Goal: Entertainment & Leisure: Consume media (video, audio)

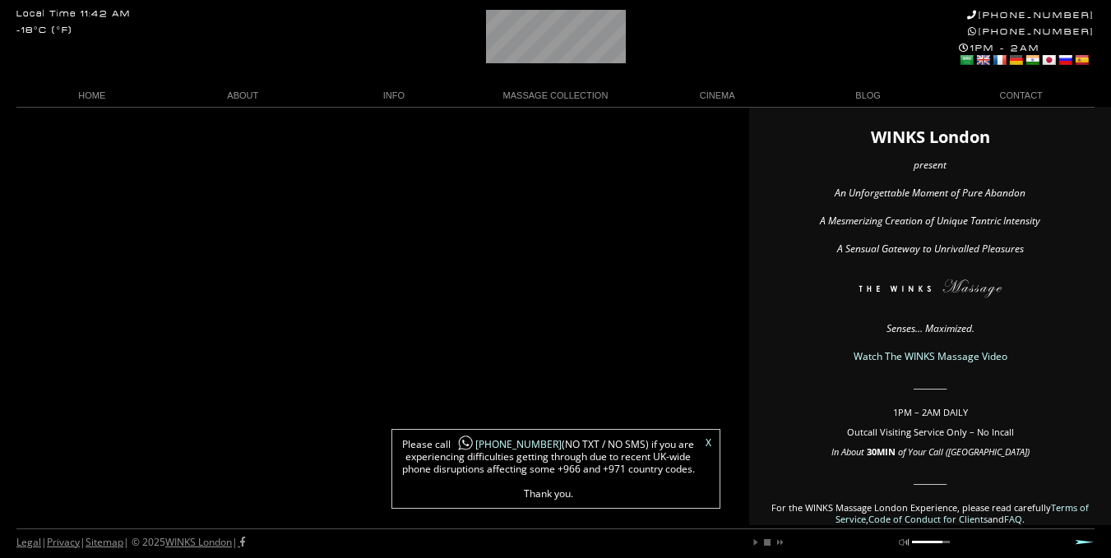
scroll to position [0, 23]
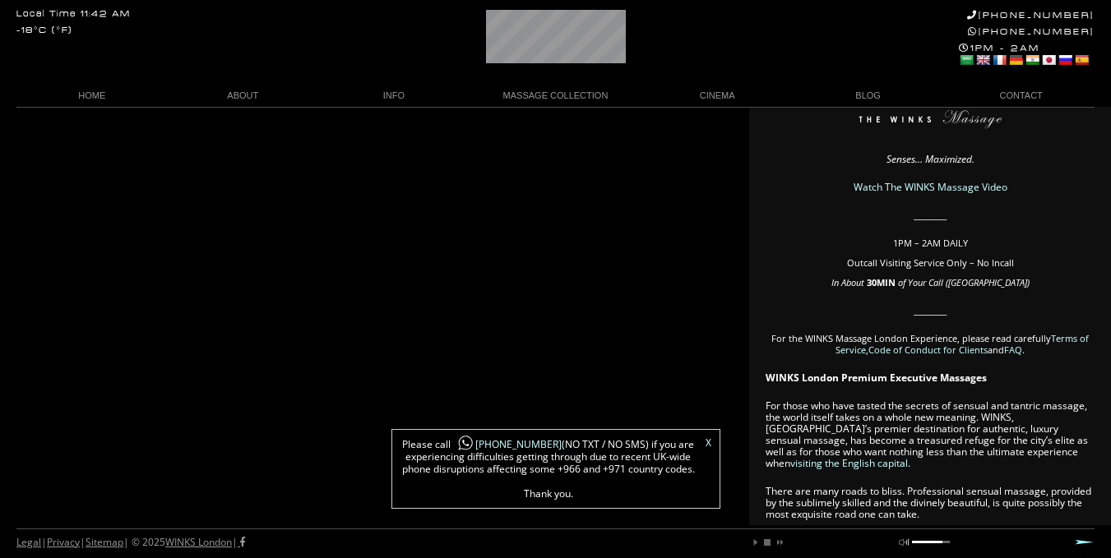
scroll to position [0, 66]
click at [707, 446] on link "X" at bounding box center [708, 443] width 6 height 10
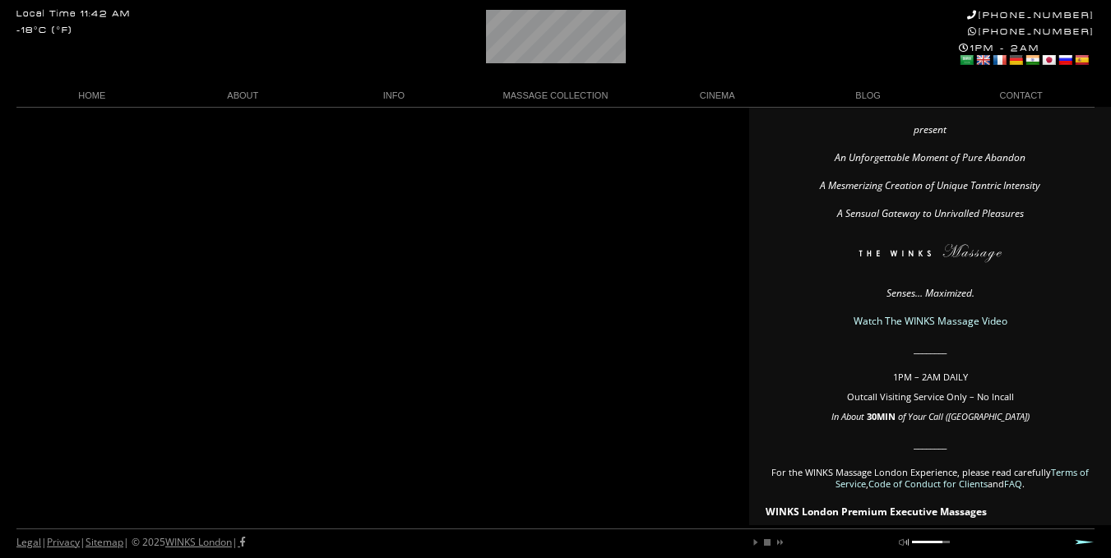
scroll to position [22, 0]
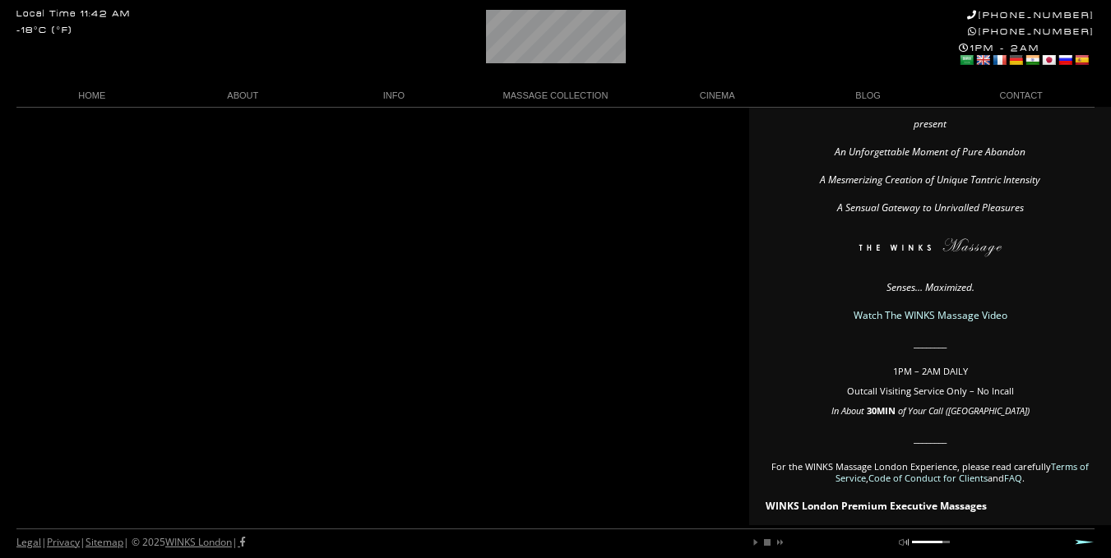
scroll to position [0, 0]
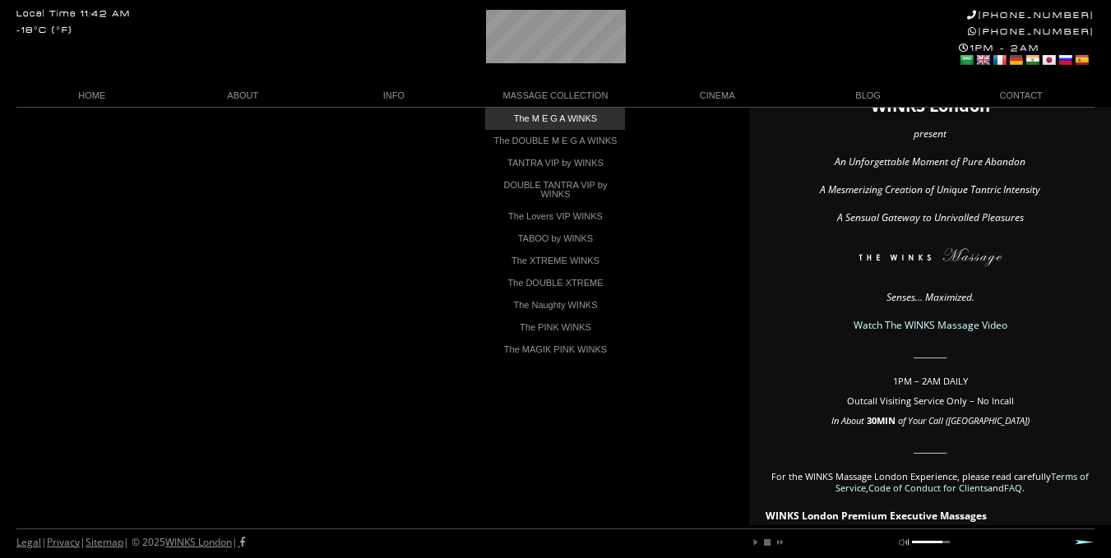
click at [576, 118] on link "The M E G A WINKS" at bounding box center [555, 119] width 140 height 22
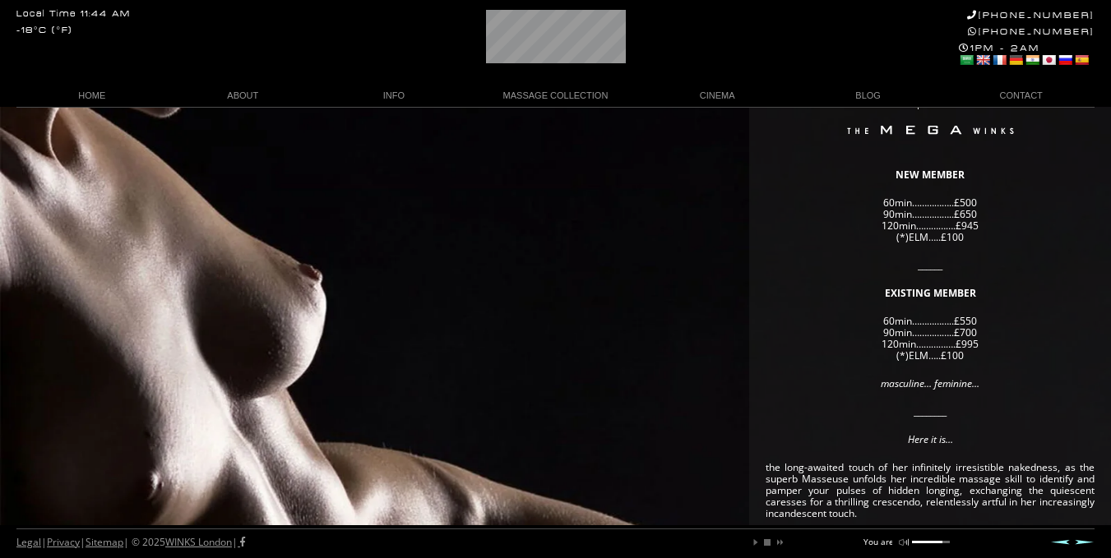
scroll to position [104, 0]
click at [487, 316] on div "In order to enjoy your WINKS Massage Experience, kindly refer to our Terms of S…" at bounding box center [555, 484] width 1111 height 962
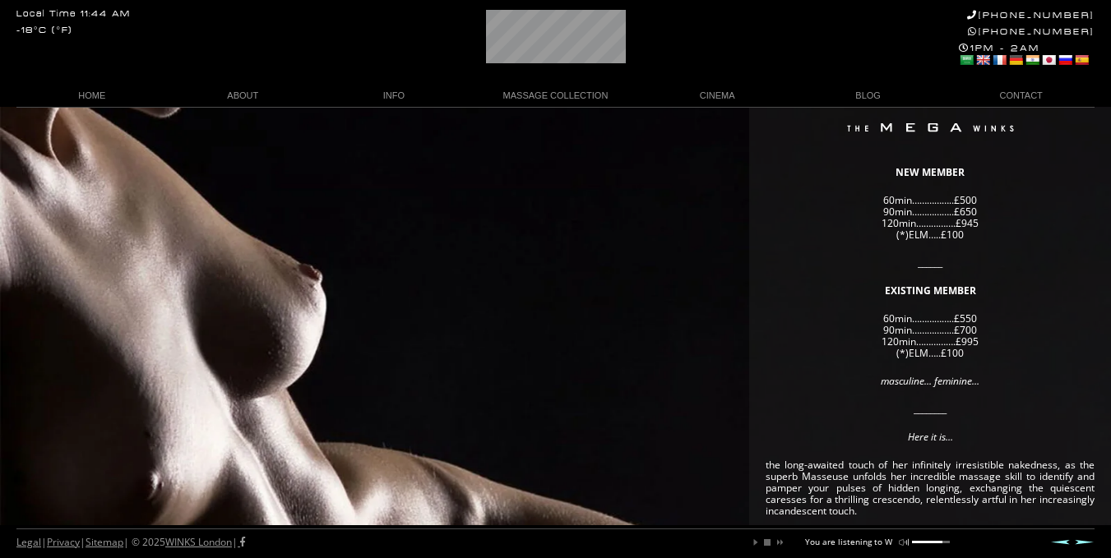
scroll to position [0, 90]
click at [476, 376] on div "In order to enjoy your WINKS Massage Experience, kindly refer to our Terms of S…" at bounding box center [555, 484] width 1111 height 962
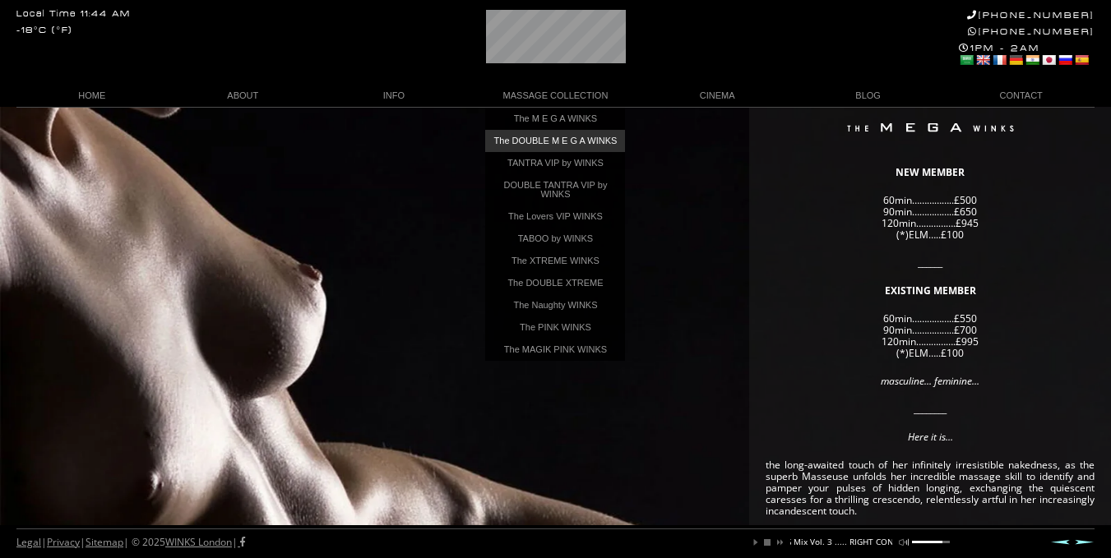
click at [579, 140] on link "The DOUBLE M E G A WINKS" at bounding box center [555, 141] width 140 height 22
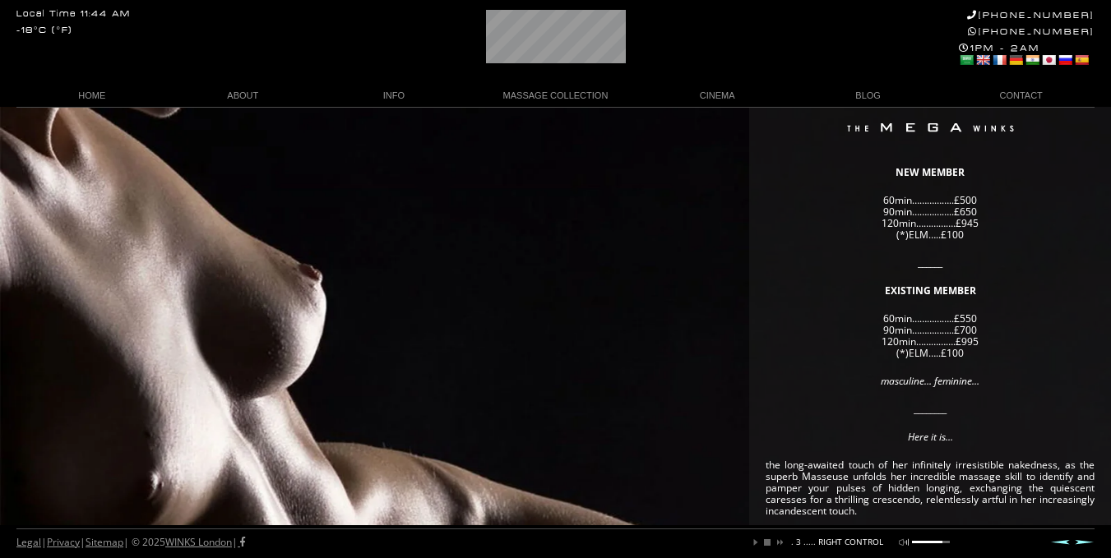
scroll to position [0, 240]
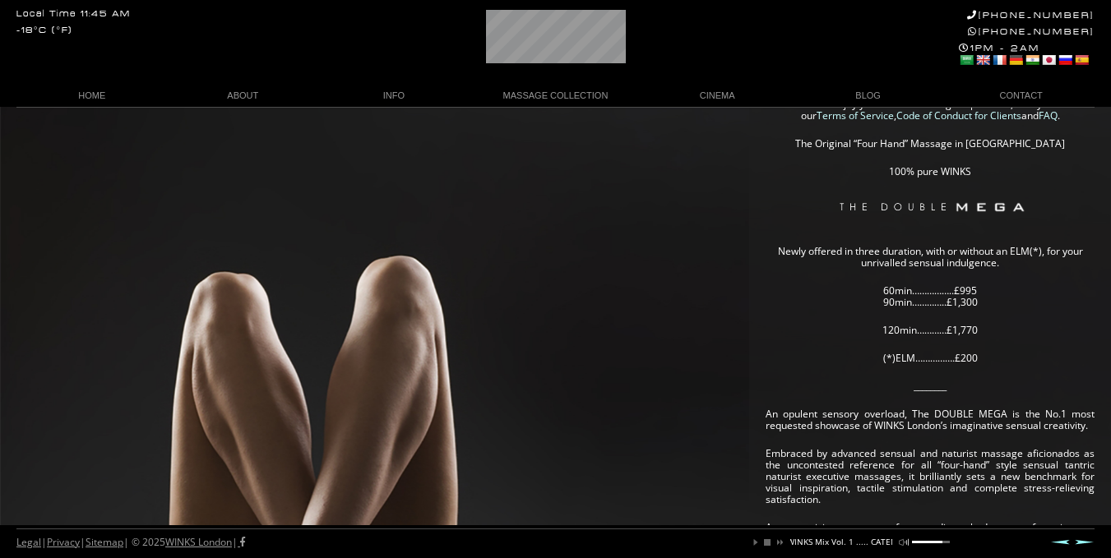
scroll to position [34, 0]
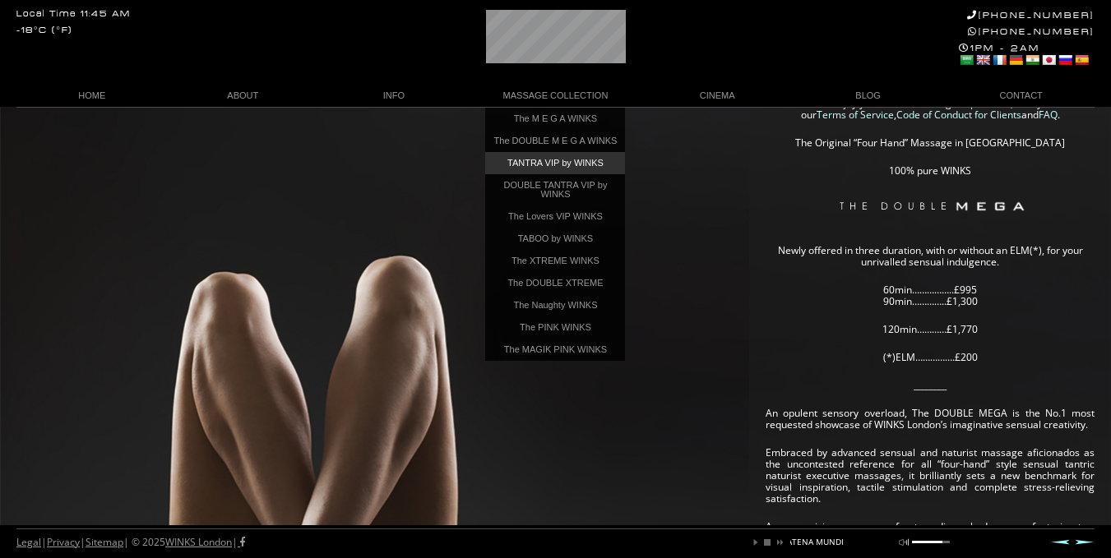
click at [558, 170] on link "TANTRA VIP by WINKS" at bounding box center [555, 163] width 140 height 22
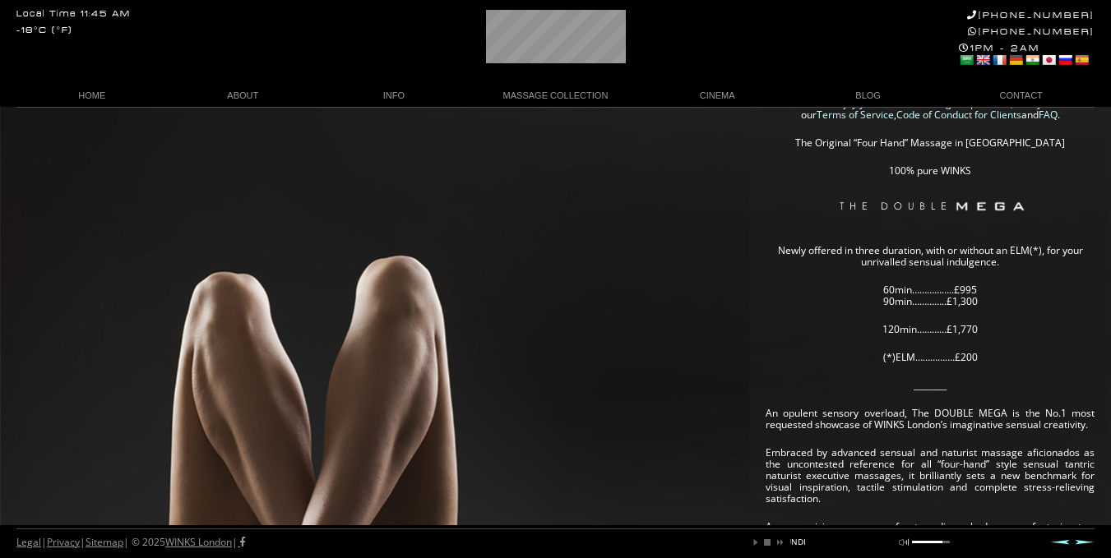
scroll to position [0, 314]
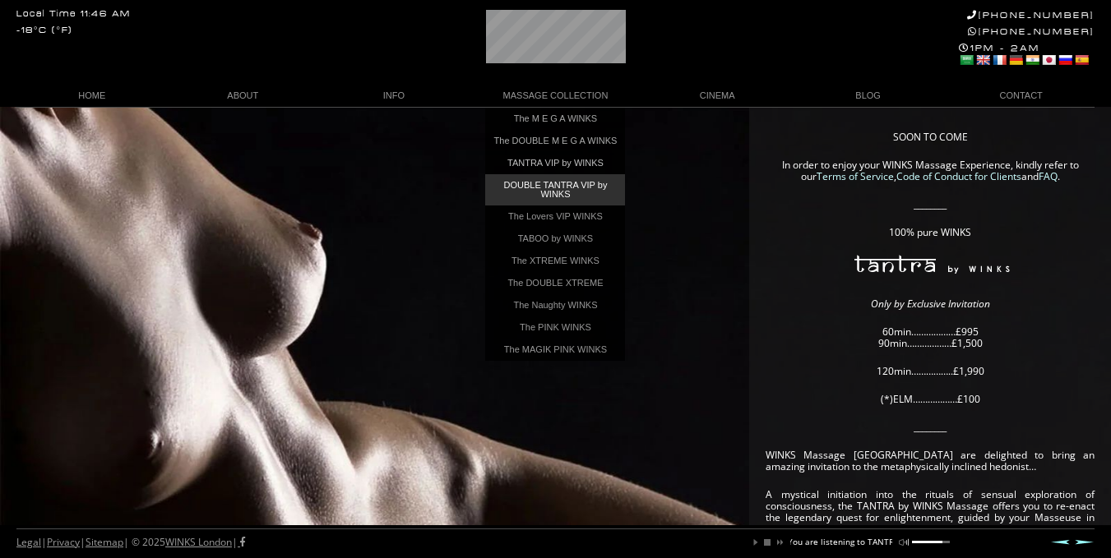
click at [566, 192] on link "DOUBLE TANTRA VIP by WINKS" at bounding box center [555, 189] width 140 height 31
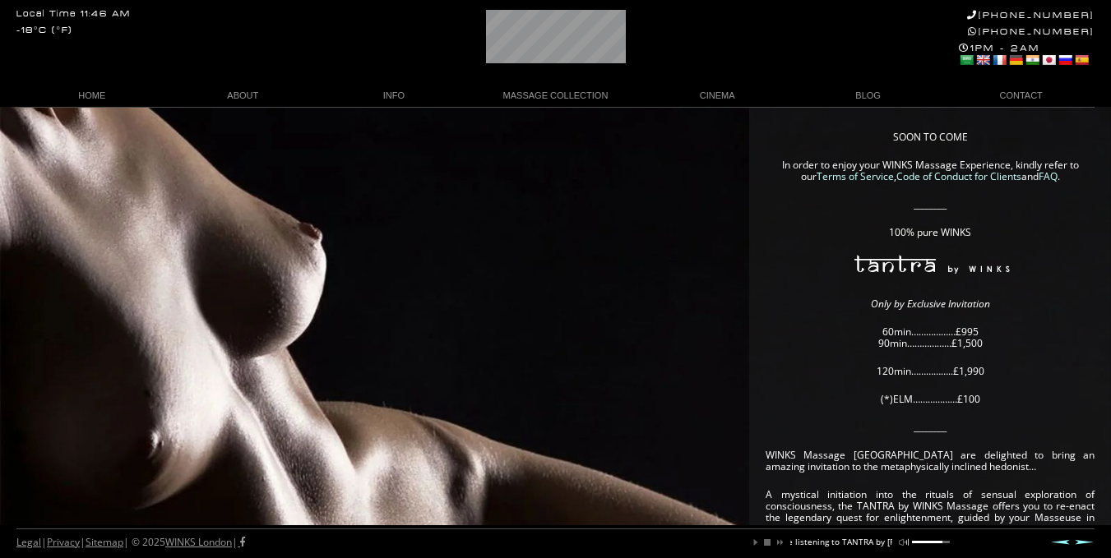
scroll to position [0, 132]
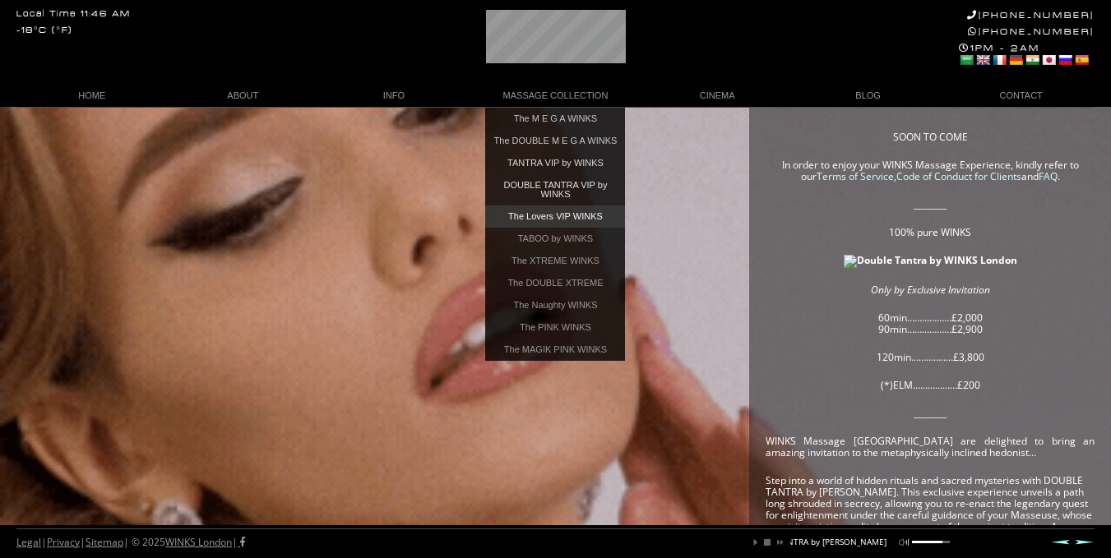
click at [595, 226] on link "The Lovers VIP WINKS" at bounding box center [555, 216] width 140 height 22
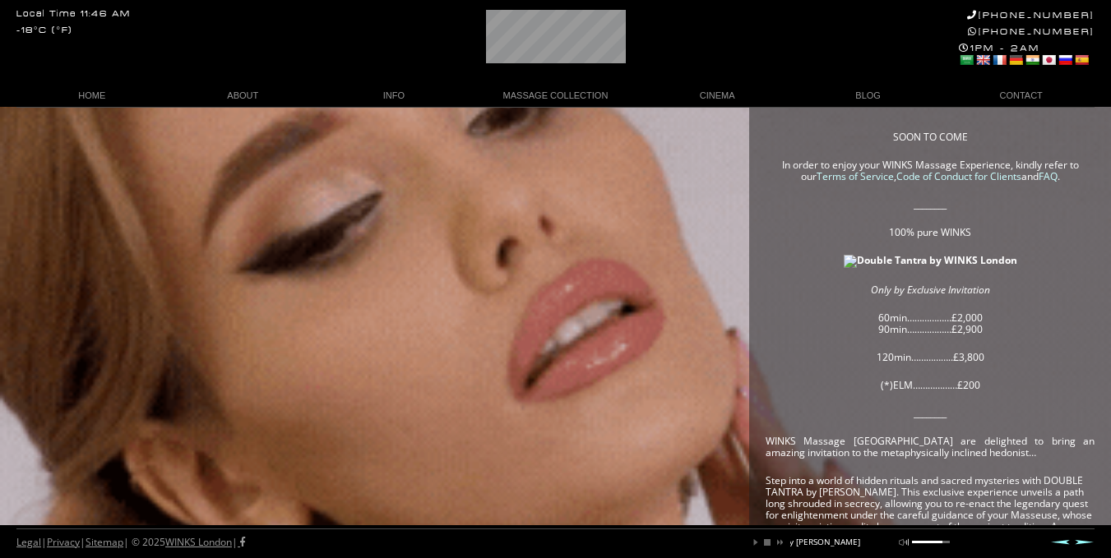
scroll to position [0, 224]
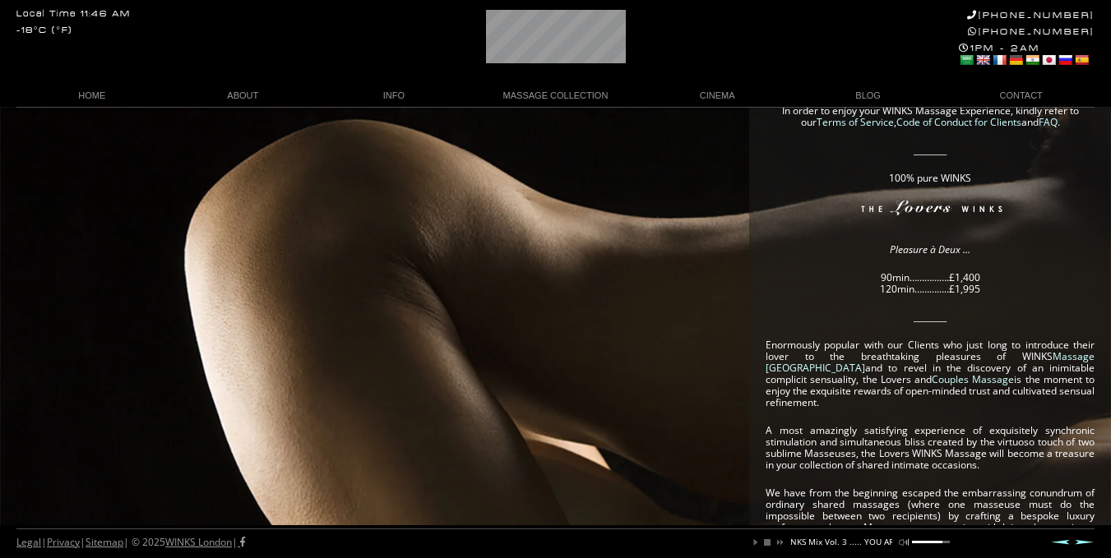
scroll to position [16, 0]
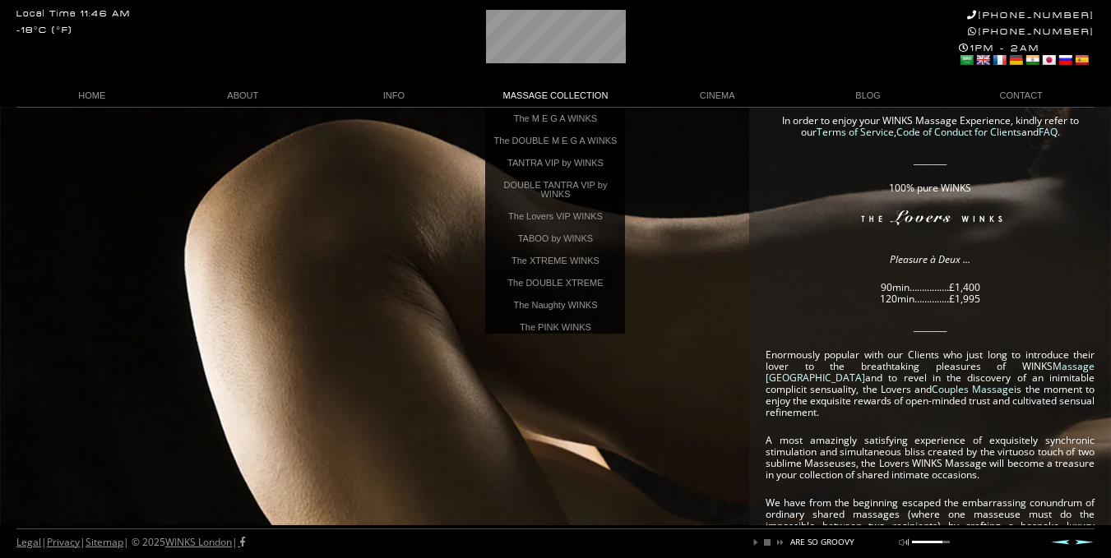
click at [570, 90] on link "MASSAGE COLLECTION" at bounding box center [555, 96] width 173 height 22
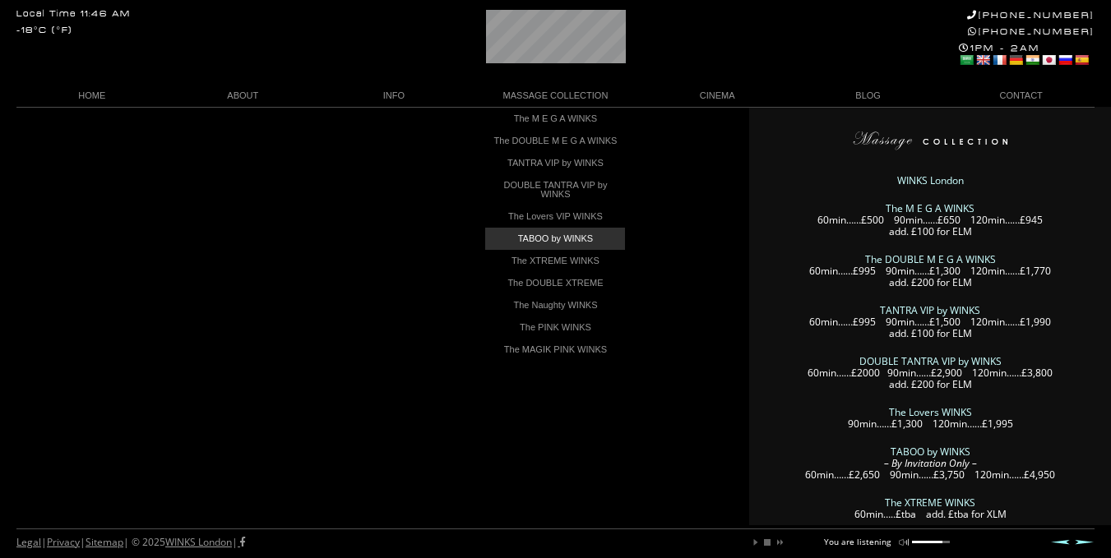
click at [594, 242] on link "TABOO by WINKS" at bounding box center [555, 239] width 140 height 22
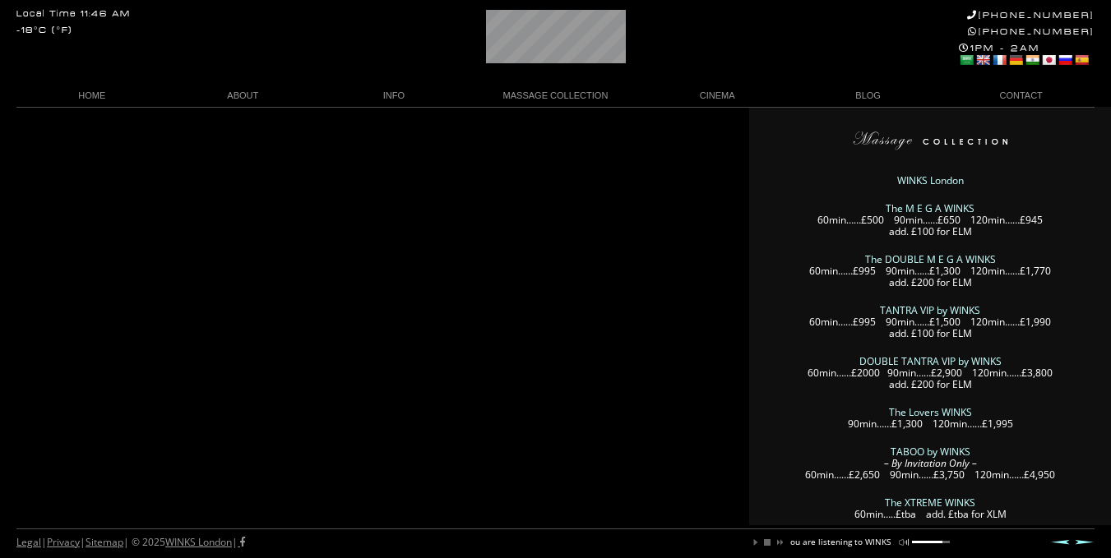
scroll to position [0, 109]
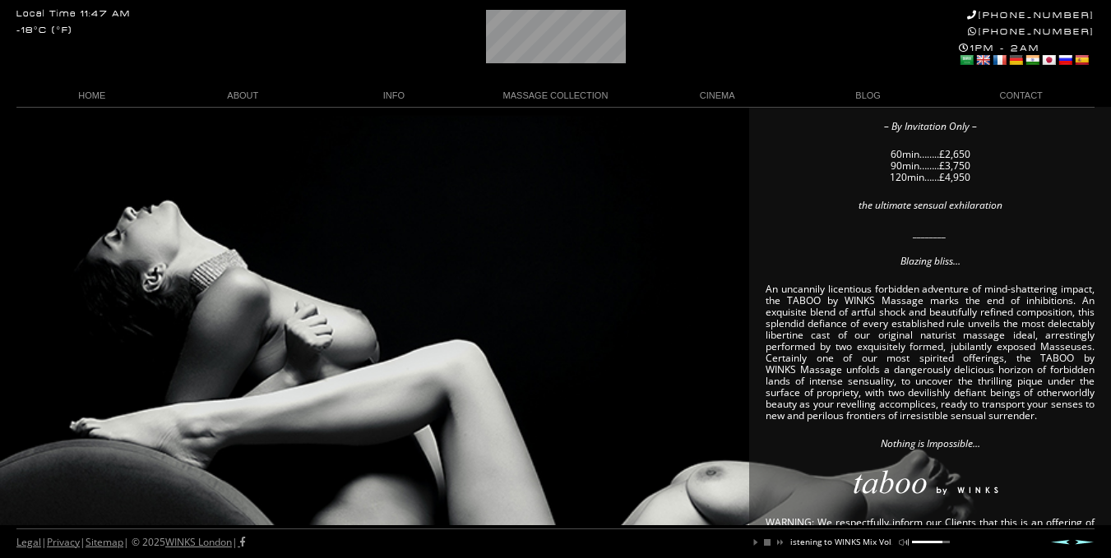
scroll to position [156, 0]
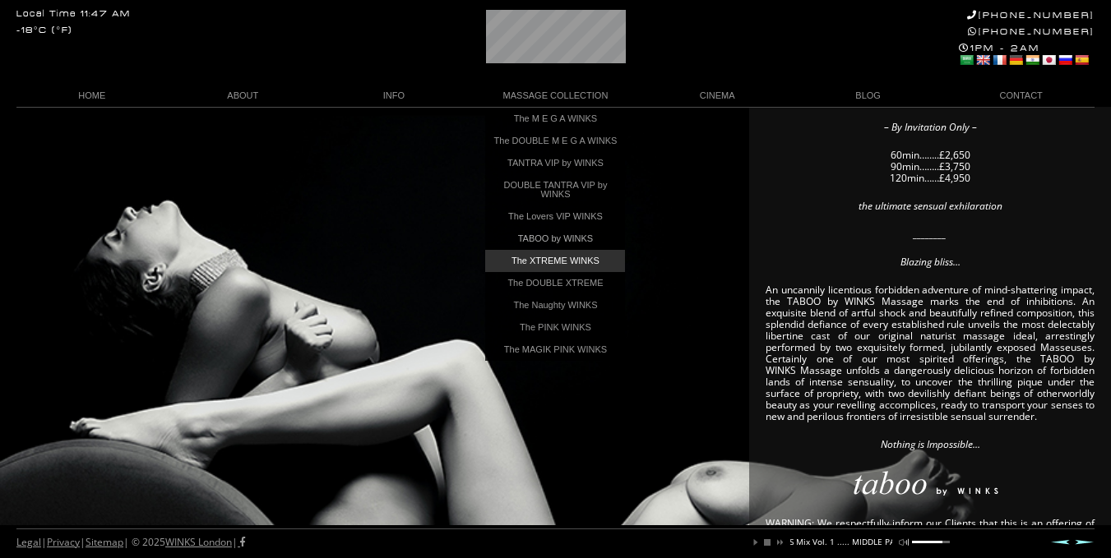
click at [587, 272] on link "The XTREME WINKS" at bounding box center [555, 261] width 140 height 22
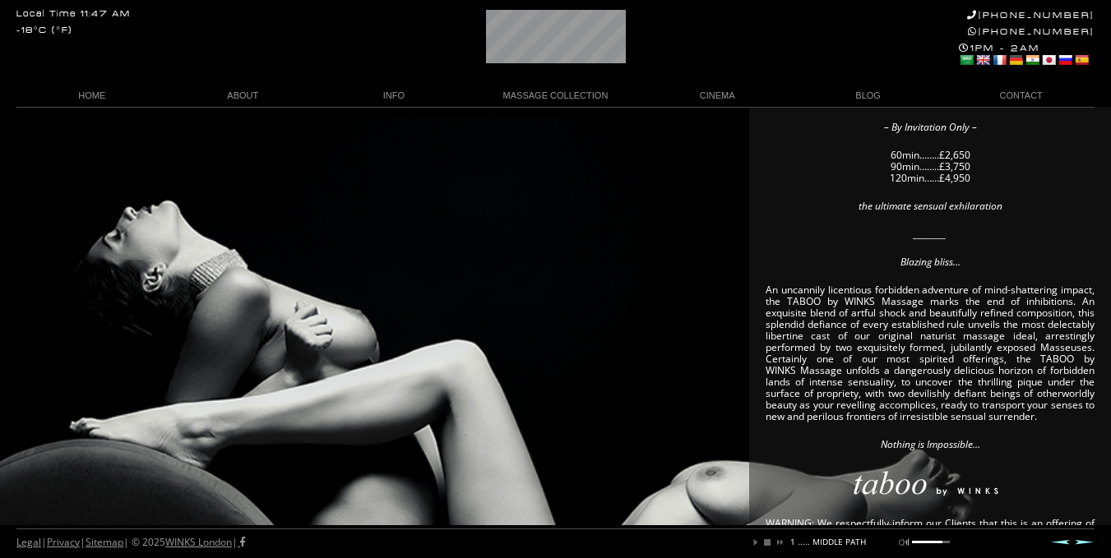
scroll to position [0, 246]
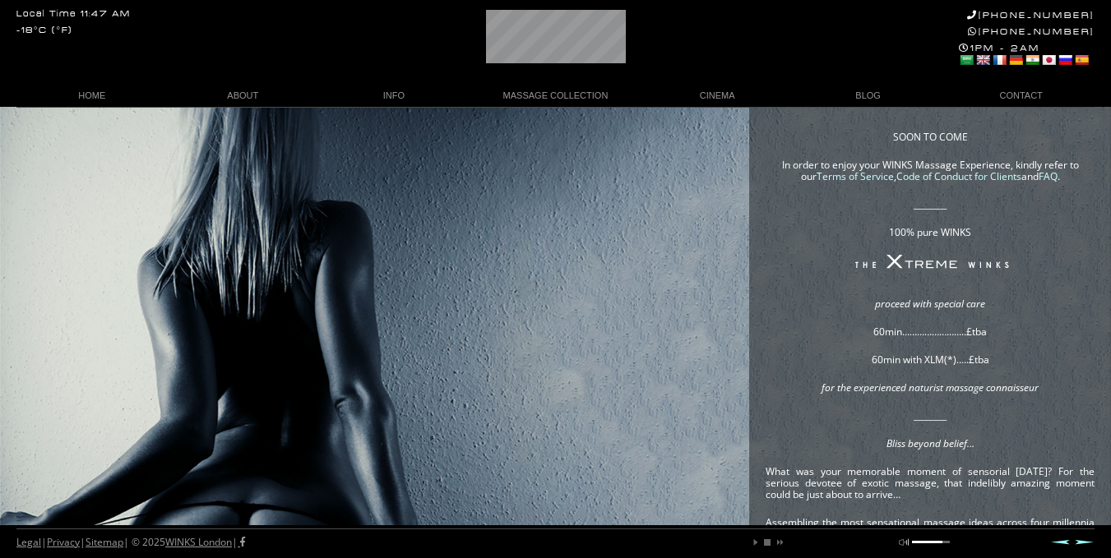
scroll to position [0, 27]
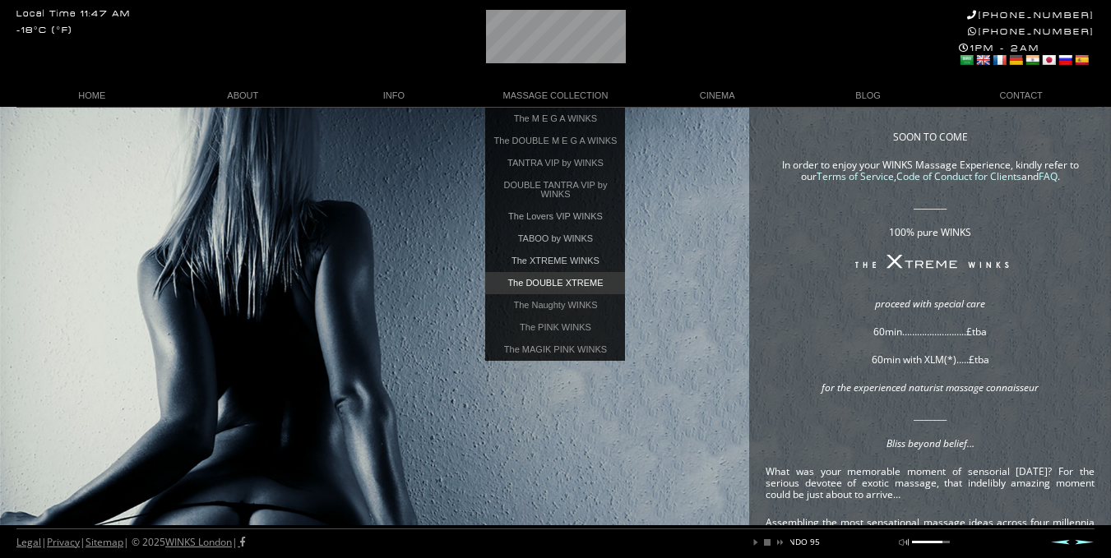
click at [587, 291] on link "The DOUBLE XTREME" at bounding box center [555, 283] width 140 height 22
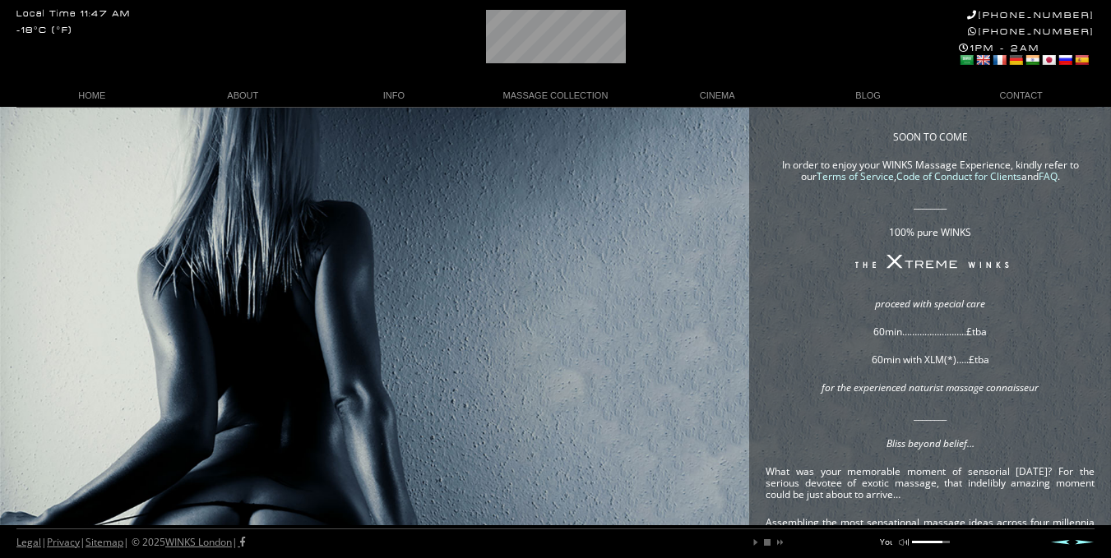
scroll to position [0, 15]
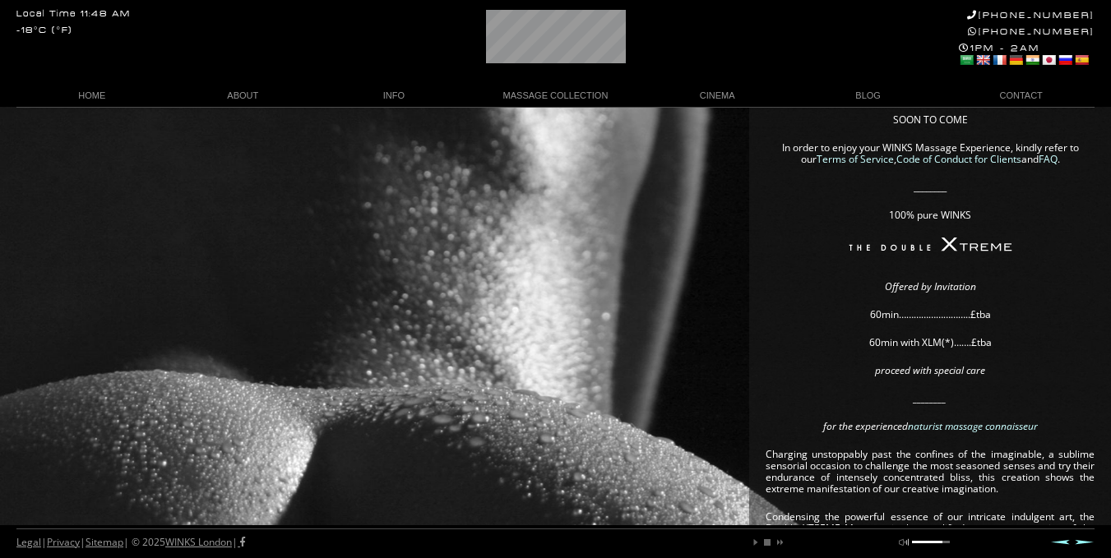
scroll to position [10, 0]
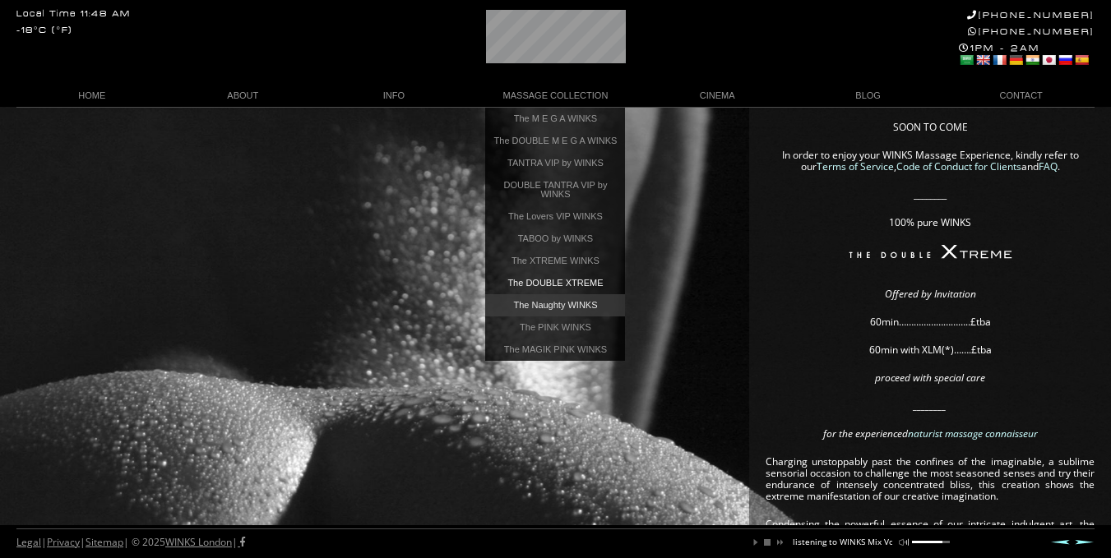
click at [574, 308] on link "The Naughty WINKS" at bounding box center [555, 305] width 140 height 22
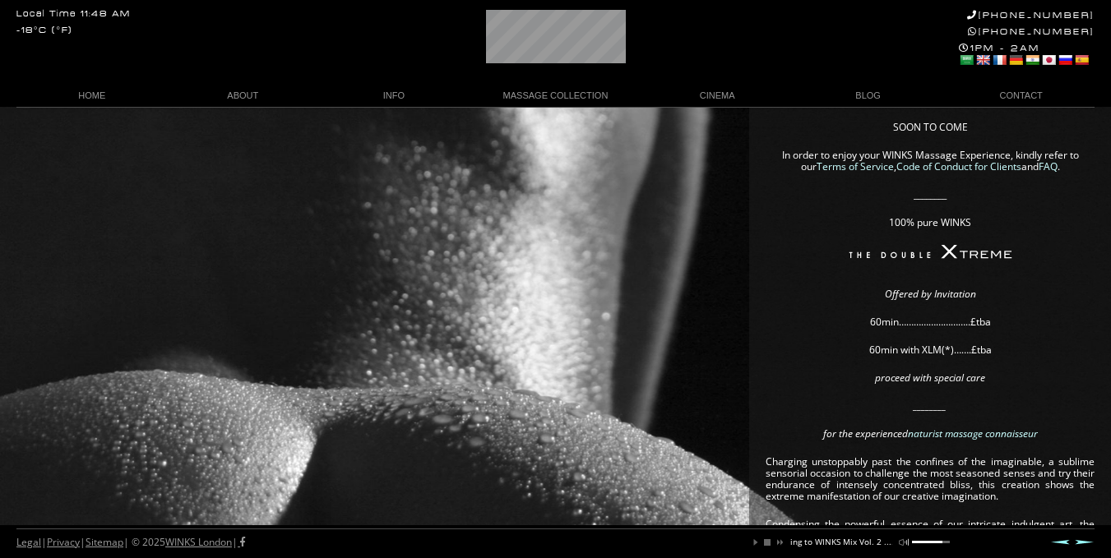
scroll to position [0, 159]
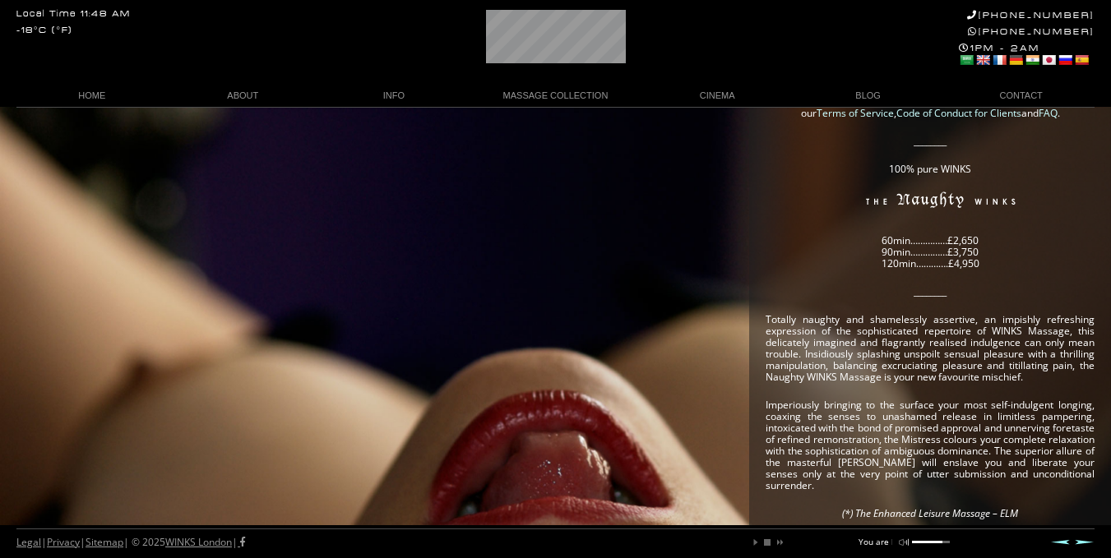
scroll to position [65, 0]
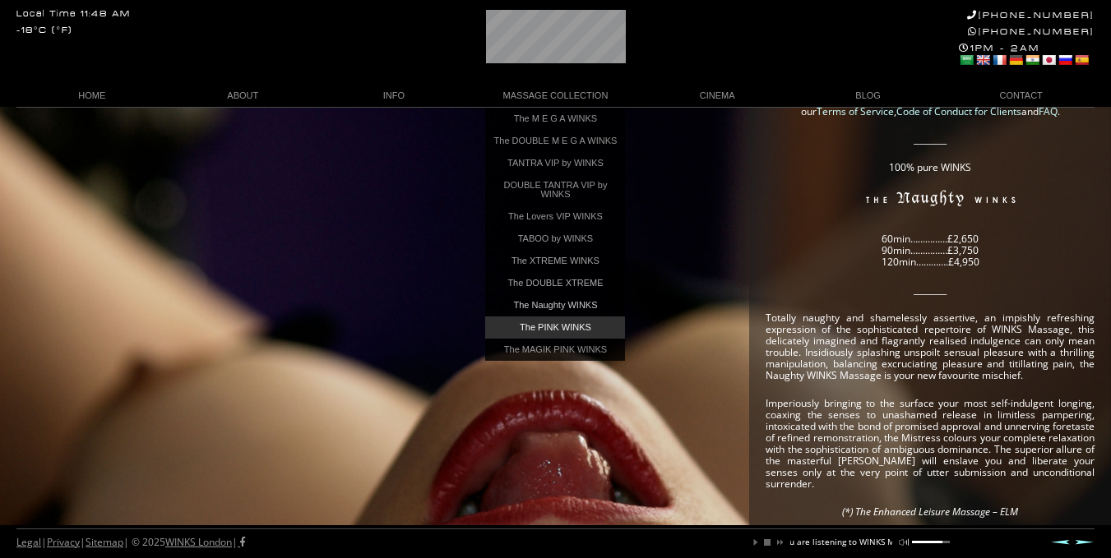
click at [572, 333] on link "The PINK WINKS" at bounding box center [555, 327] width 140 height 22
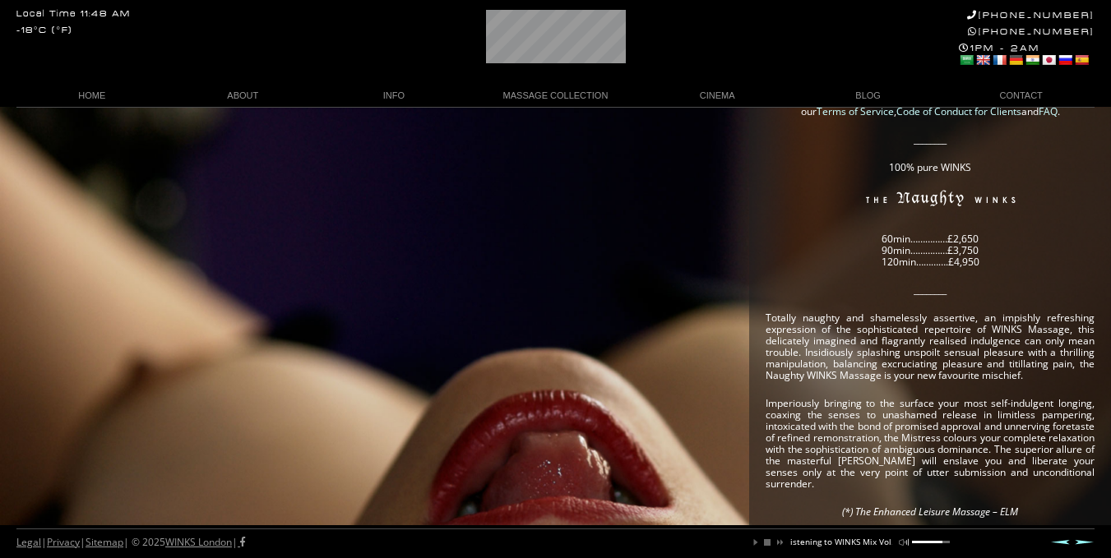
scroll to position [0, 142]
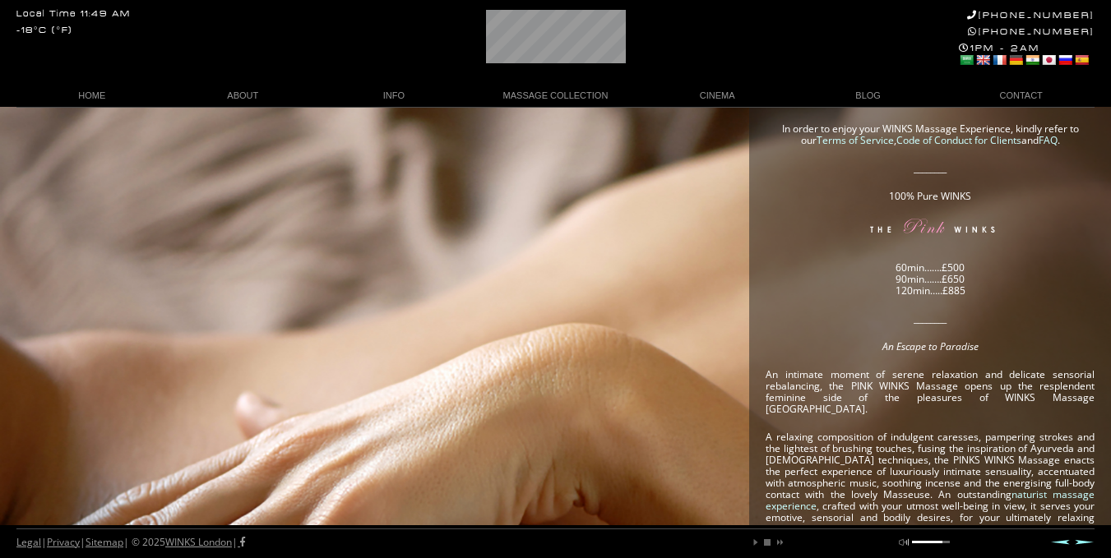
scroll to position [18, 0]
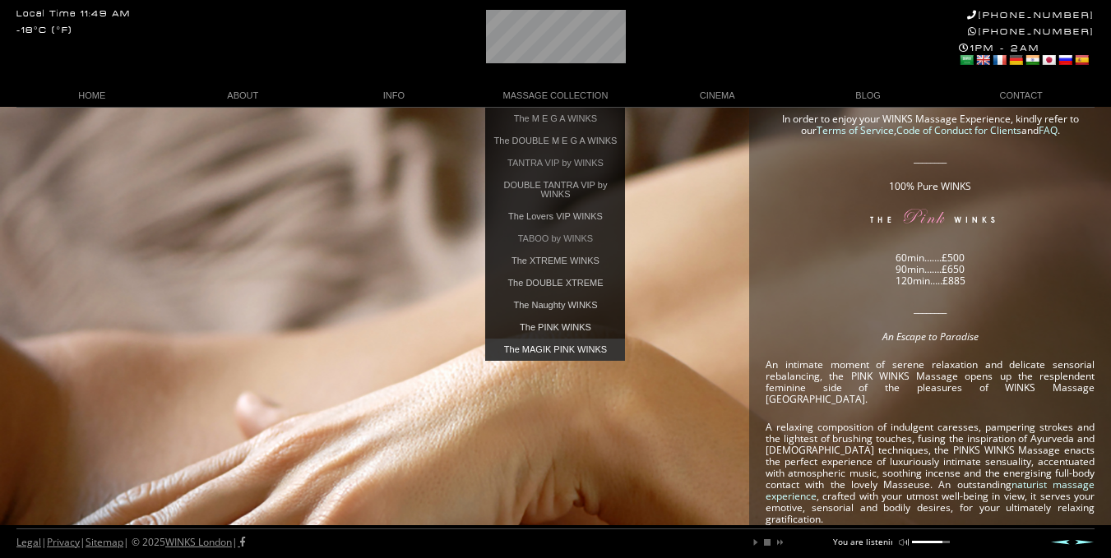
click at [565, 355] on link "The MAGIK PINK WINKS" at bounding box center [555, 350] width 140 height 22
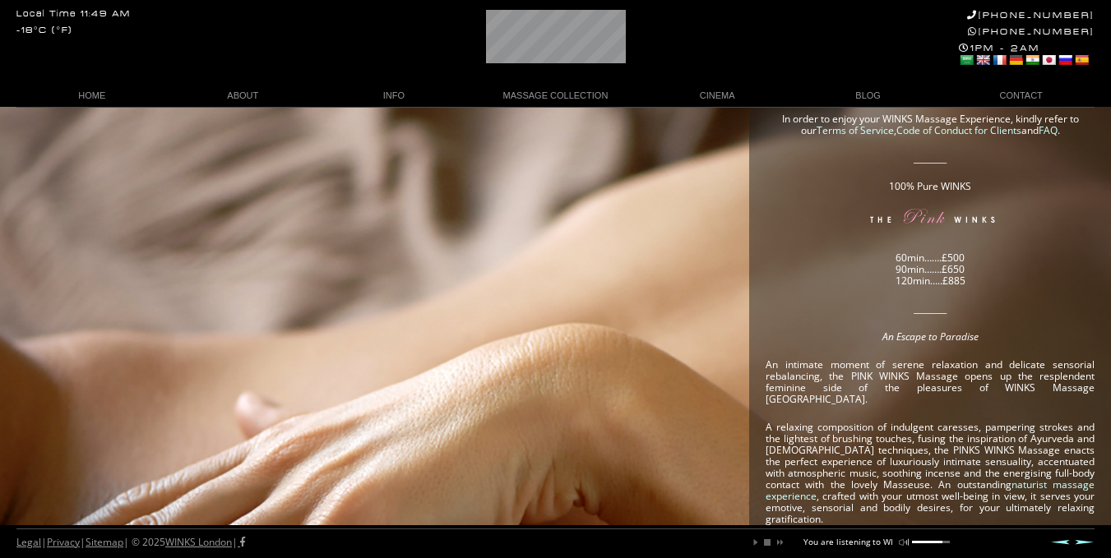
scroll to position [0, 91]
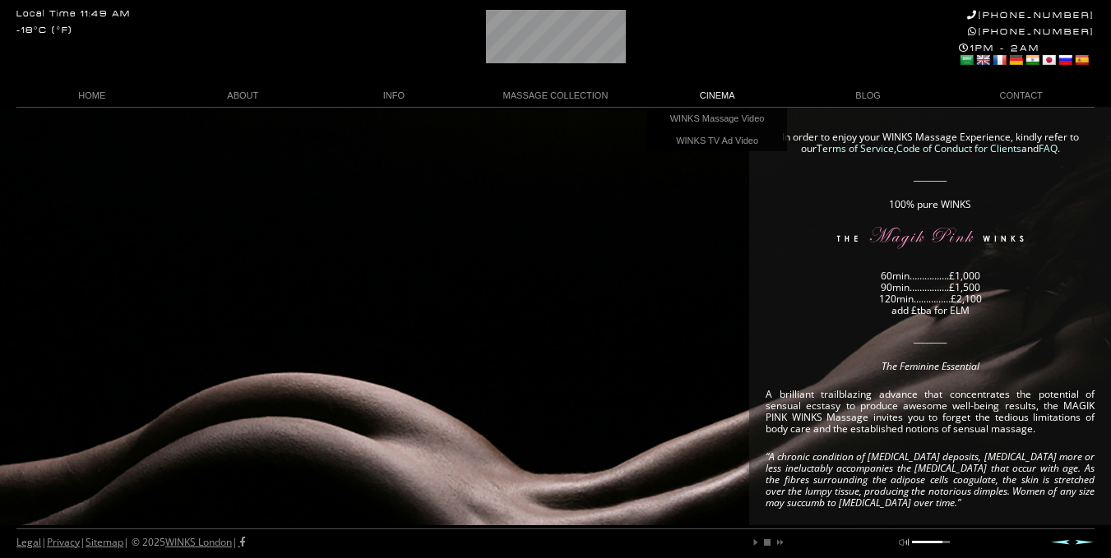
click at [735, 99] on link "CINEMA" at bounding box center [716, 96] width 151 height 22
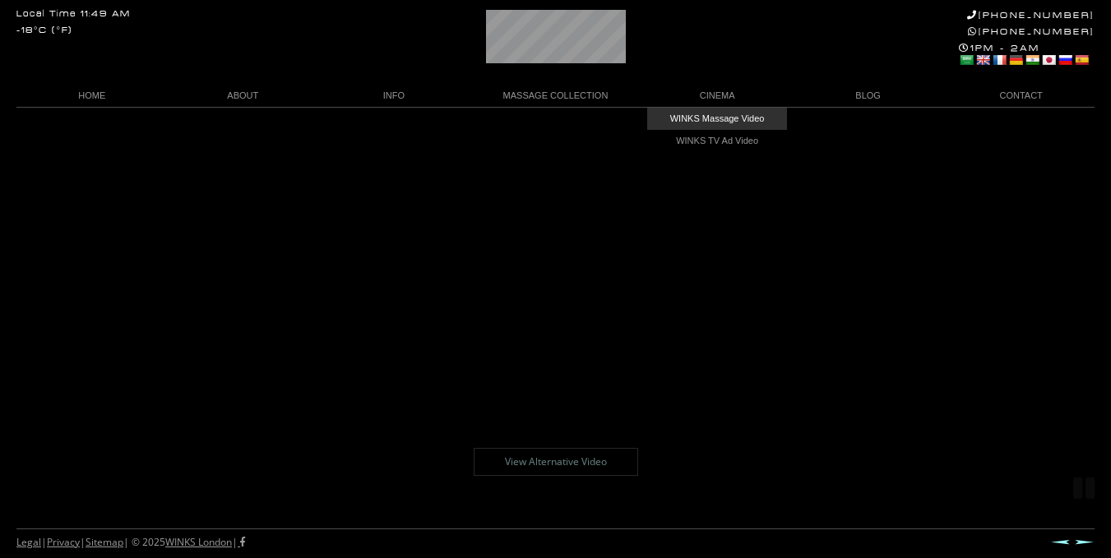
click at [718, 123] on link "WINKS Massage Video" at bounding box center [717, 119] width 140 height 22
click at [720, 122] on link "WINKS Massage Video" at bounding box center [717, 119] width 140 height 22
click at [612, 456] on link "View Alternative Video" at bounding box center [555, 462] width 164 height 28
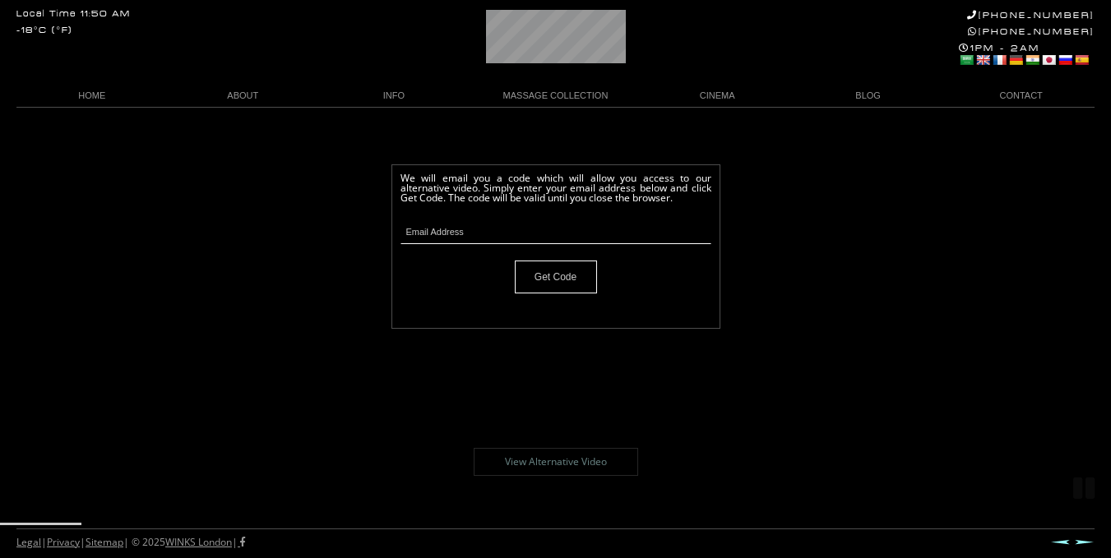
click at [749, 339] on body "Local Time 11:50 AM -18°C (°F) +44 (0)20 7118 7118 +44 788 959 8888 1PM - 2AM S…" at bounding box center [555, 332] width 1111 height 451
click at [640, 373] on body "Local Time 11:50 AM -18°C (°F) +44 (0)20 7118 7118 +44 788 959 8888 1PM - 2AM S…" at bounding box center [555, 332] width 1111 height 451
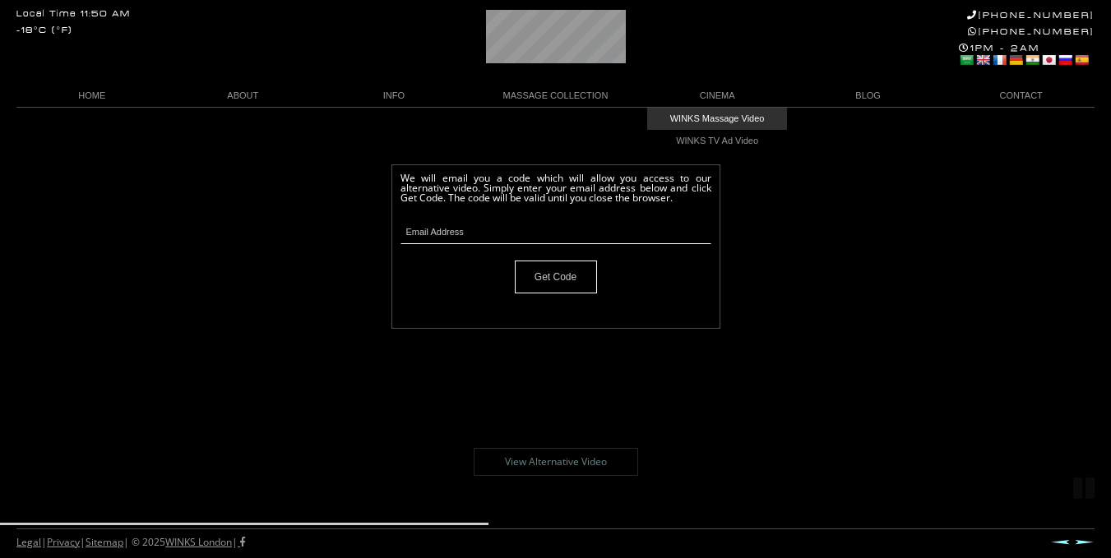
click at [715, 115] on link "WINKS Massage Video" at bounding box center [717, 119] width 140 height 22
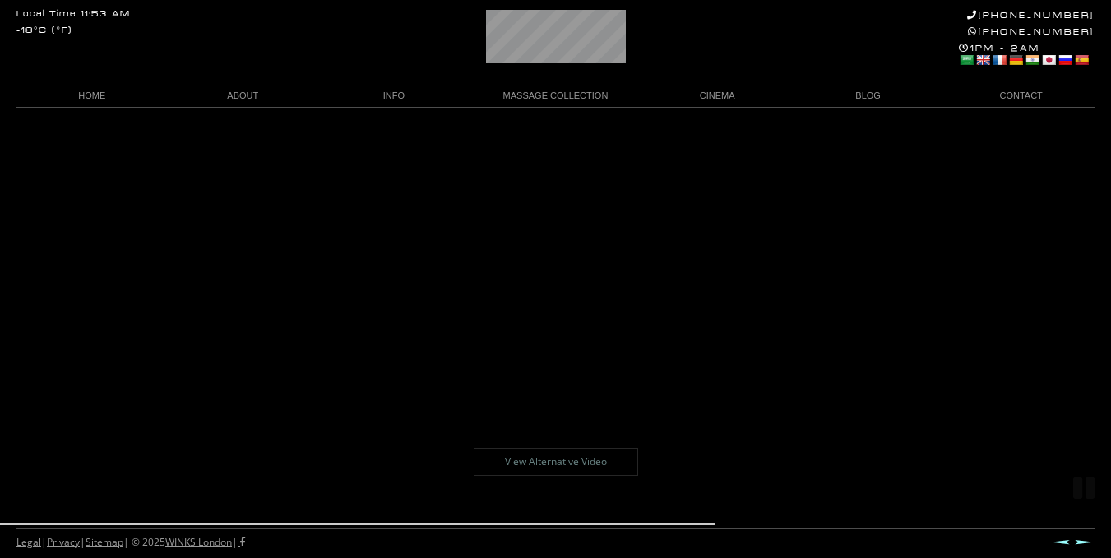
click at [709, 519] on body "Local Time 11:53 AM -18°C (°F) [PHONE_NUMBER] [PHONE_NUMBER] 1PM - 2AM Select L…" at bounding box center [555, 332] width 1111 height 451
drag, startPoint x: 714, startPoint y: 522, endPoint x: 256, endPoint y: 550, distance: 458.7
click at [256, 550] on body "Local Time 11:53 AM -18°C (°F) [PHONE_NUMBER] [PHONE_NUMBER] 1PM - 2AM Select L…" at bounding box center [555, 332] width 1111 height 451
